Goal: Task Accomplishment & Management: Manage account settings

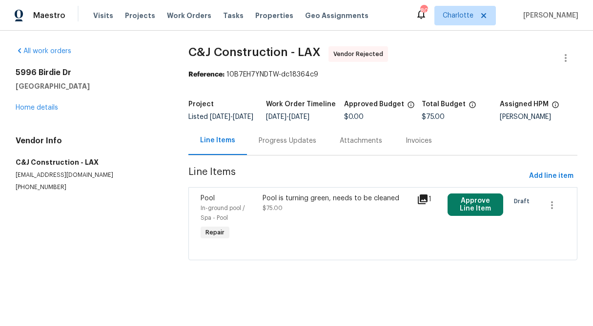
drag, startPoint x: 81, startPoint y: 86, endPoint x: 9, endPoint y: 72, distance: 73.0
click at [9, 72] on div "All work orders [STREET_ADDRESS][PERSON_NAME] Home details Vendor Info C&J Cons…" at bounding box center [296, 159] width 593 height 257
copy div "[STREET_ADDRESS][PERSON_NAME]"
click at [553, 211] on icon "button" at bounding box center [552, 205] width 12 height 12
click at [287, 148] on div at bounding box center [296, 163] width 593 height 326
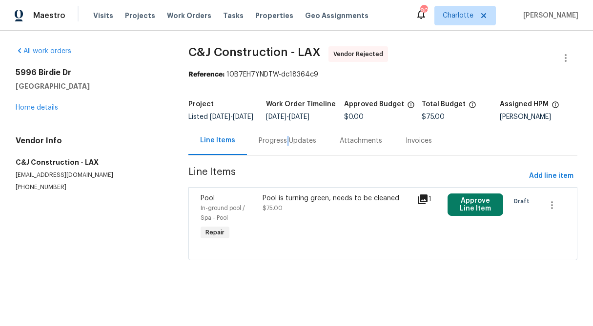
click at [287, 146] on div "Progress Updates" at bounding box center [287, 141] width 58 height 10
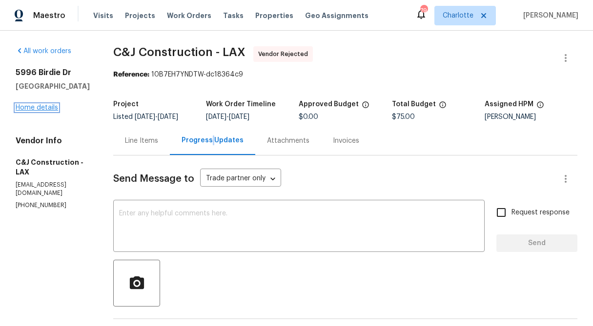
click at [38, 105] on link "Home details" at bounding box center [37, 107] width 42 height 7
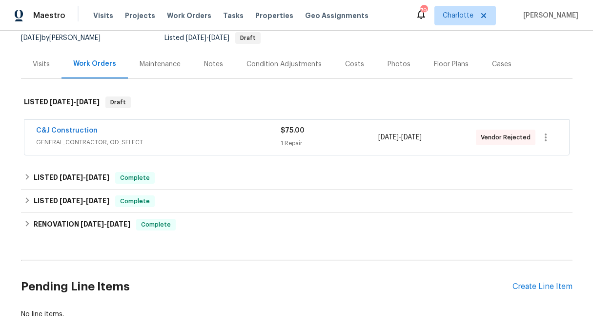
scroll to position [101, 0]
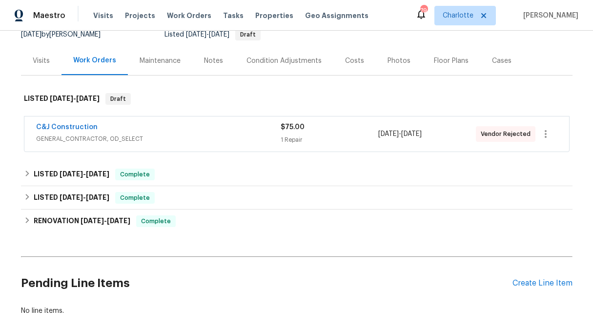
click at [301, 130] on span "$75.00" at bounding box center [292, 127] width 24 height 7
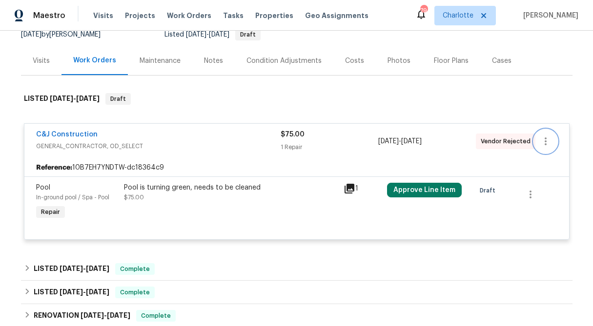
click at [545, 137] on icon "button" at bounding box center [545, 142] width 12 height 12
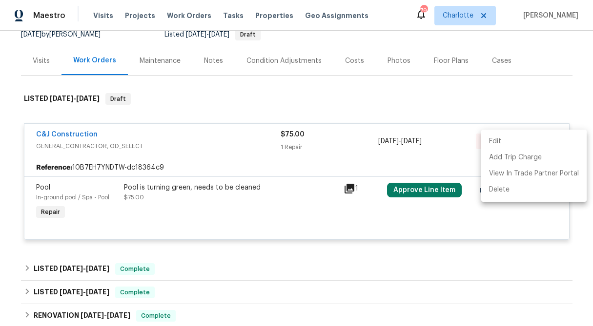
click at [545, 137] on li "Edit" at bounding box center [533, 142] width 105 height 16
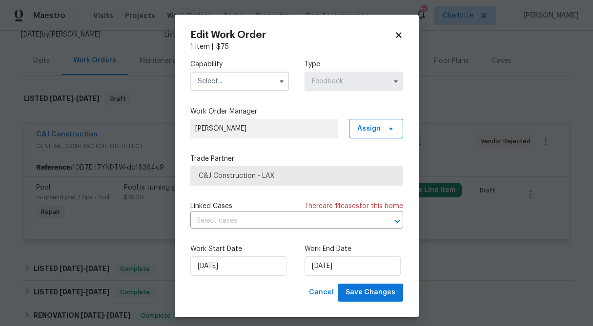
click at [395, 30] on div "Edit Work Order" at bounding box center [296, 35] width 213 height 10
click at [398, 36] on icon at bounding box center [398, 35] width 9 height 9
